Goal: Communication & Community: Answer question/provide support

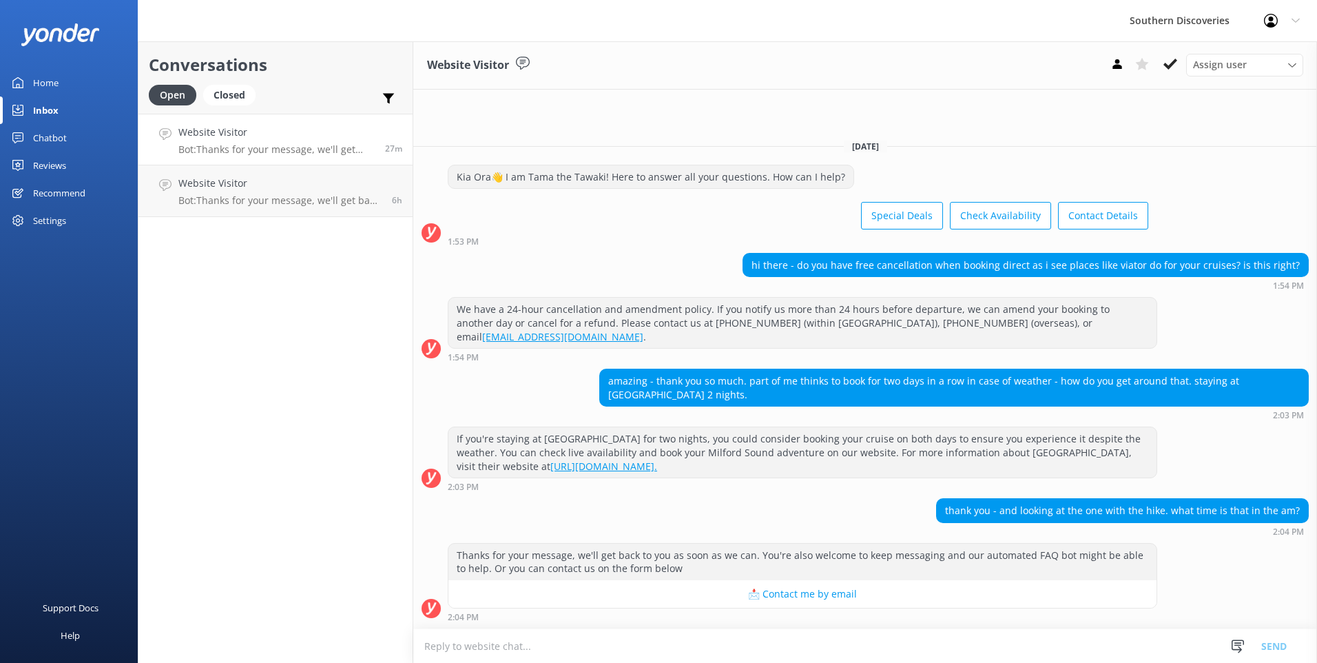
click at [540, 636] on textarea at bounding box center [865, 646] width 904 height 34
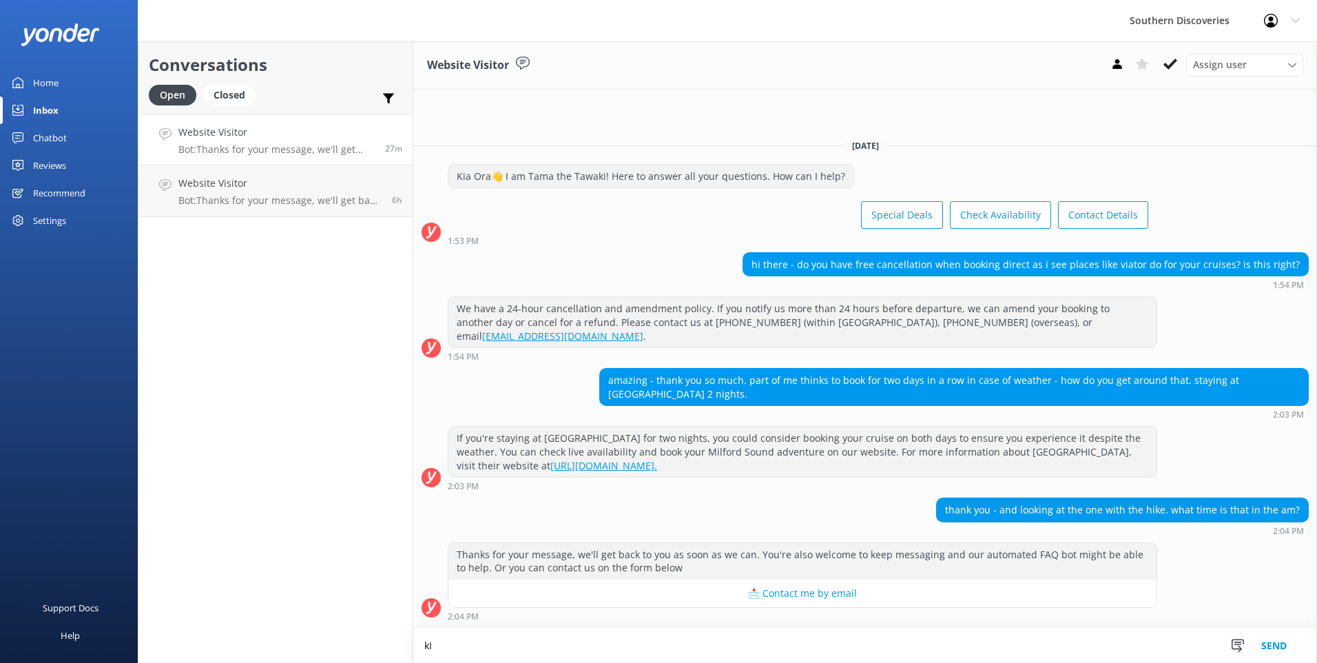
type textarea "k"
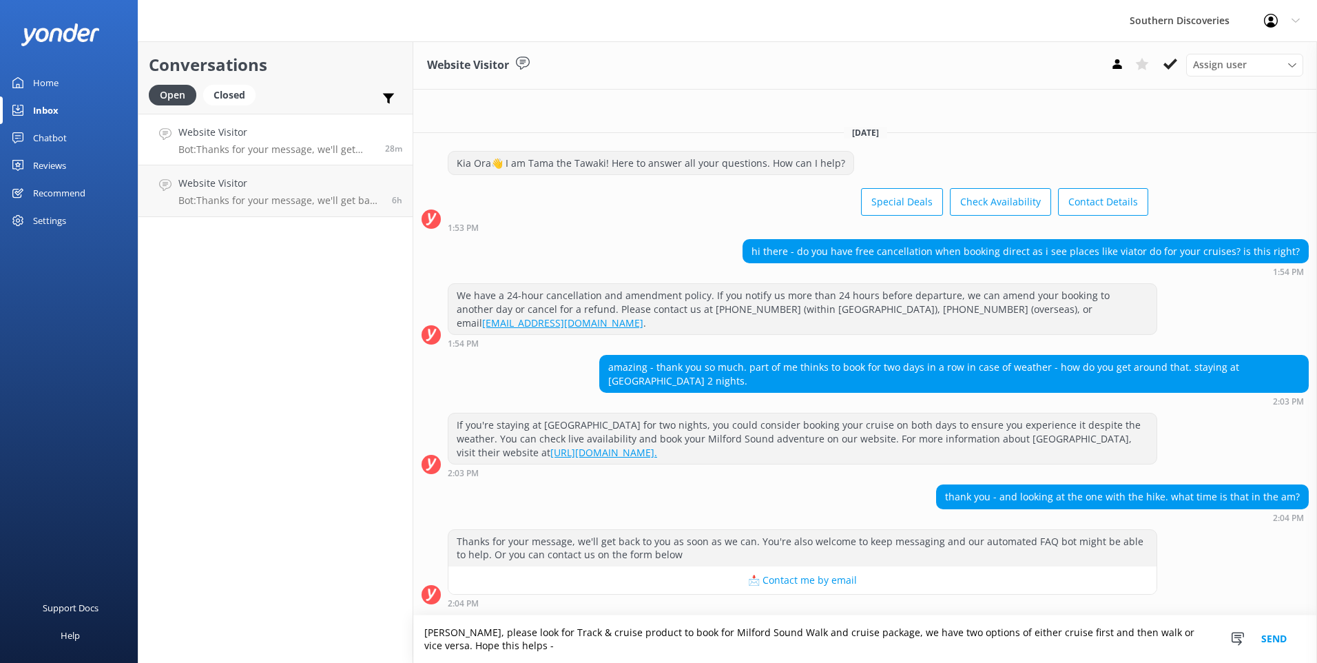
click at [560, 655] on textarea "[PERSON_NAME], please look for Track & cruise product to book for Milford Sound…" at bounding box center [865, 639] width 904 height 48
paste textarea "[URL][DOMAIN_NAME]"
type textarea "[PERSON_NAME], please look for Track & cruise product to book for Milford Sound…"
click at [1280, 637] on button "Send" at bounding box center [1274, 639] width 52 height 48
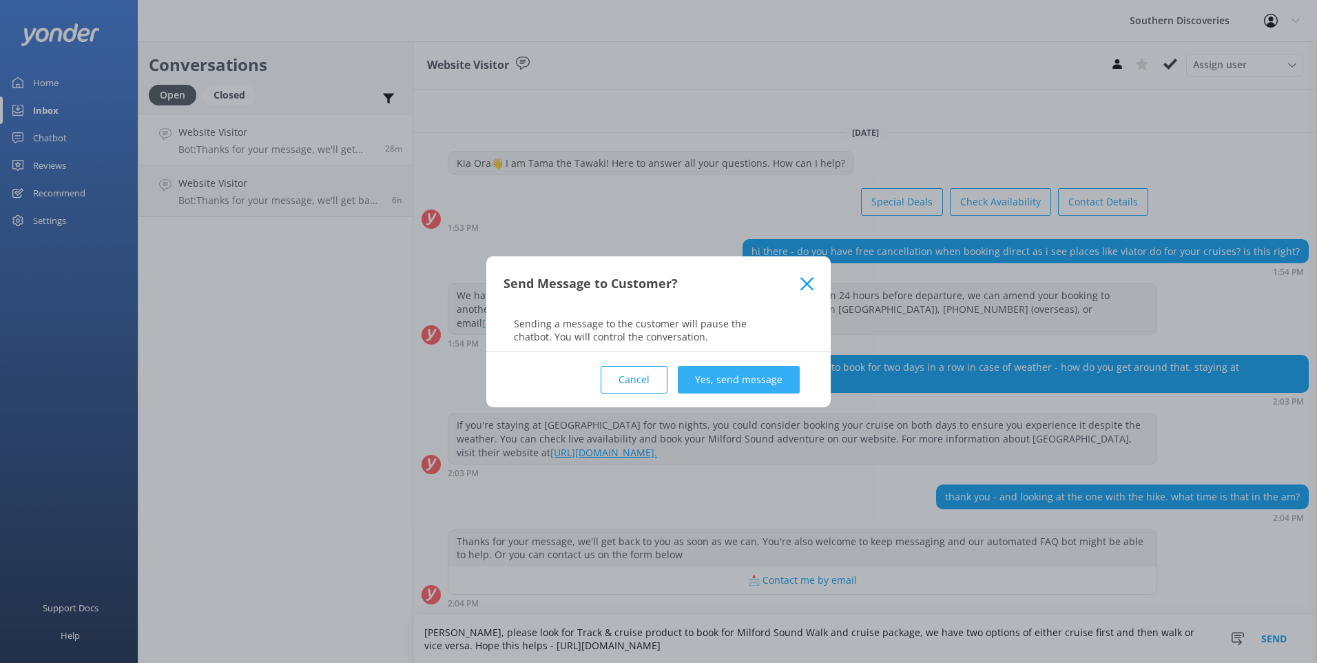
click at [743, 373] on button "Yes, send message" at bounding box center [739, 380] width 122 height 28
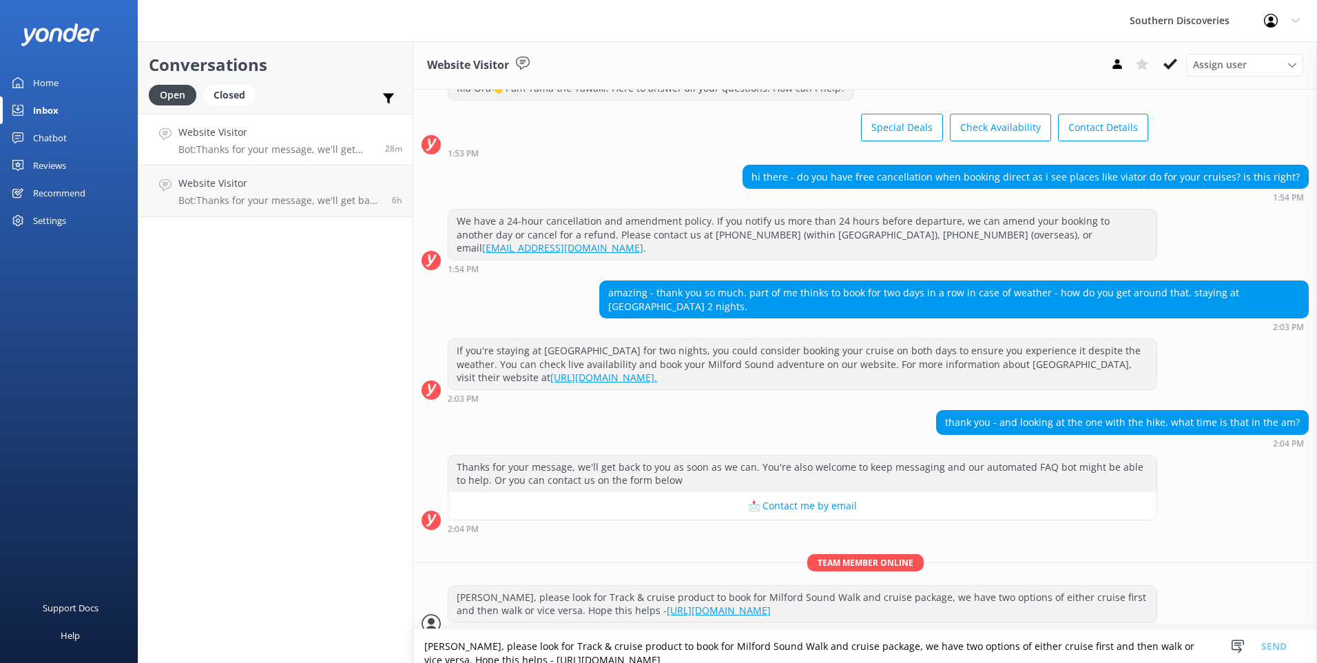
scroll to position [51, 0]
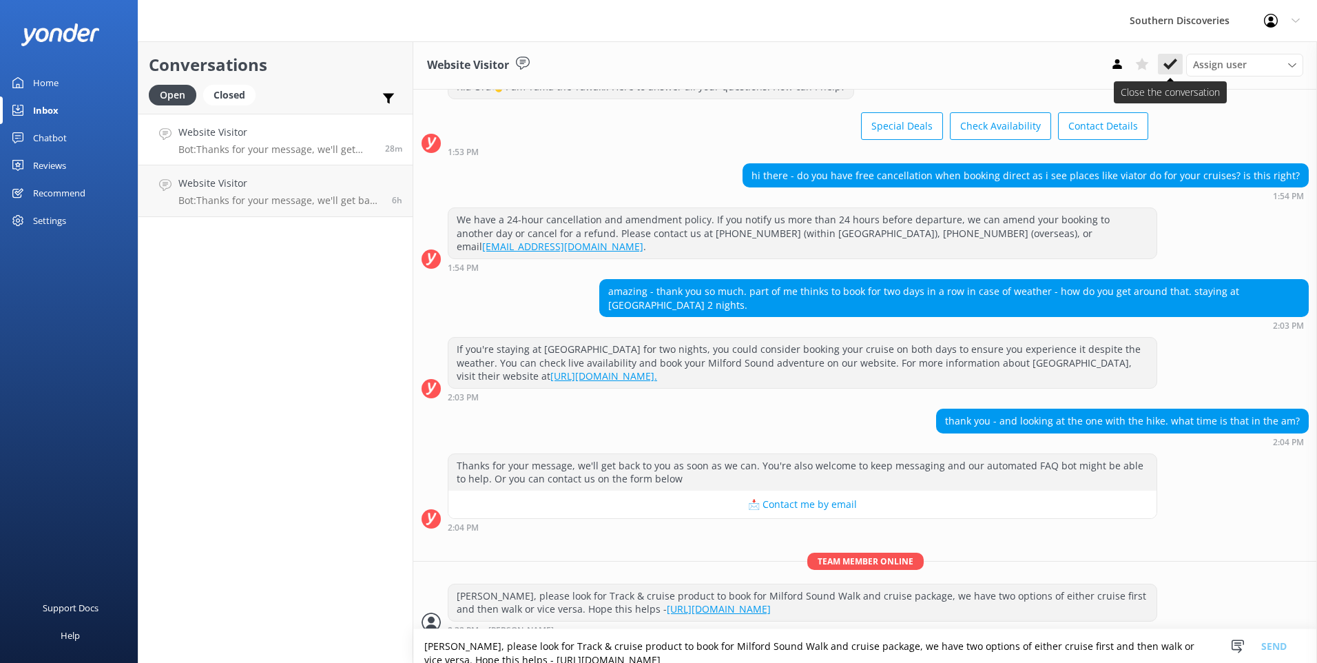
click at [1173, 67] on icon at bounding box center [1171, 64] width 14 height 14
